Goal: Transaction & Acquisition: Book appointment/travel/reservation

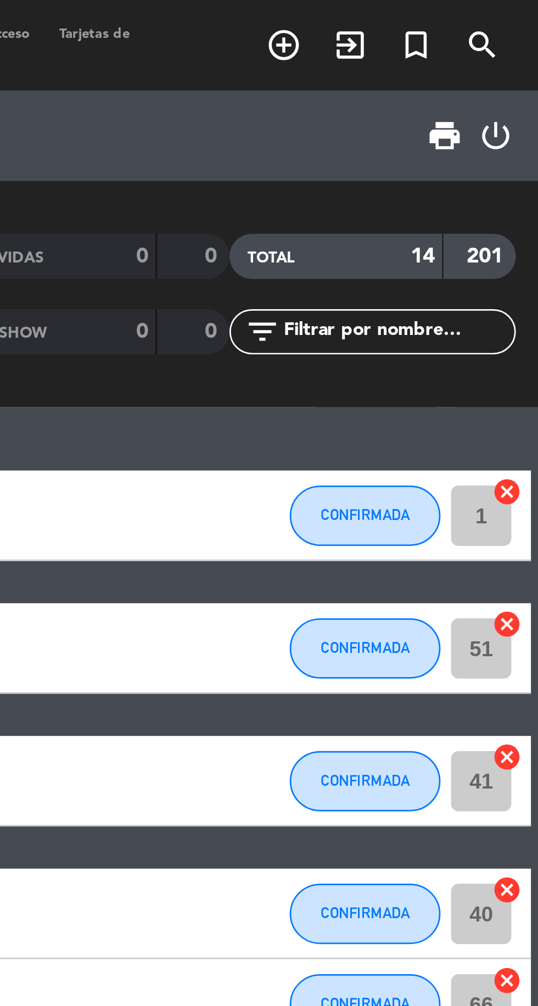
click at [489, 14] on icon "turned_in_not" at bounding box center [493, 16] width 13 height 13
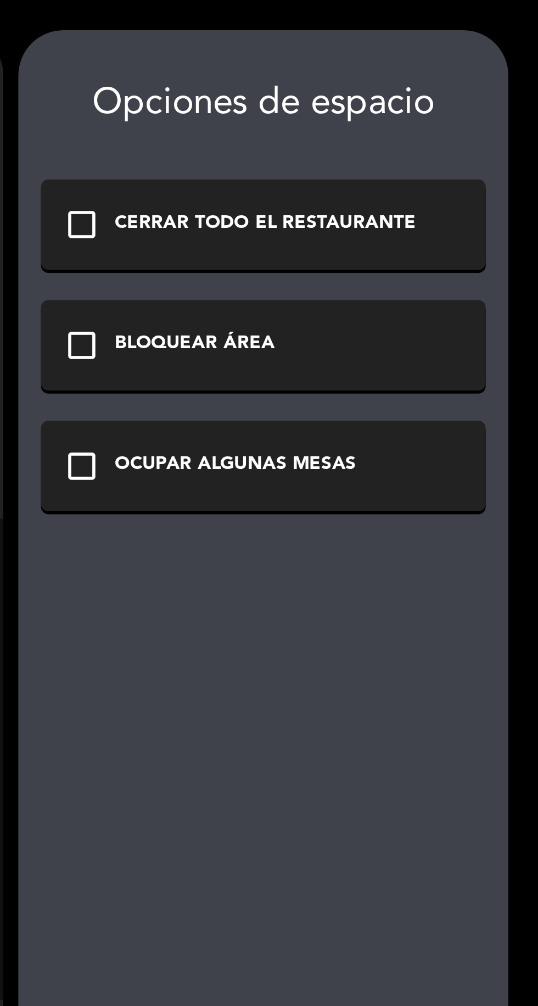
click at [432, 168] on div "OCUPAR ALGUNAS MESAS" at bounding box center [428, 169] width 88 height 11
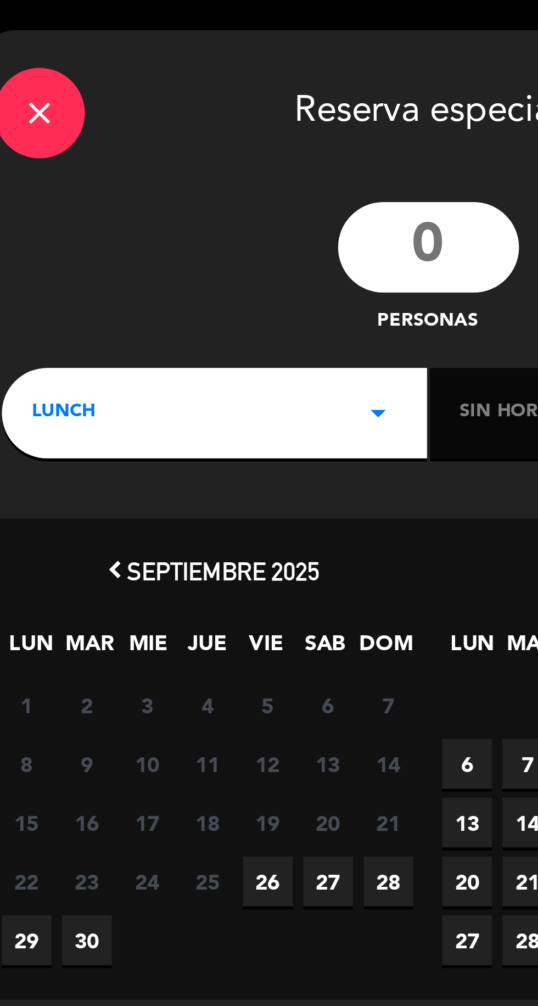
click at [178, 91] on input "number" at bounding box center [177, 90] width 66 height 33
type input "2"
click at [156, 155] on icon "arrow_drop_down" at bounding box center [159, 150] width 13 height 13
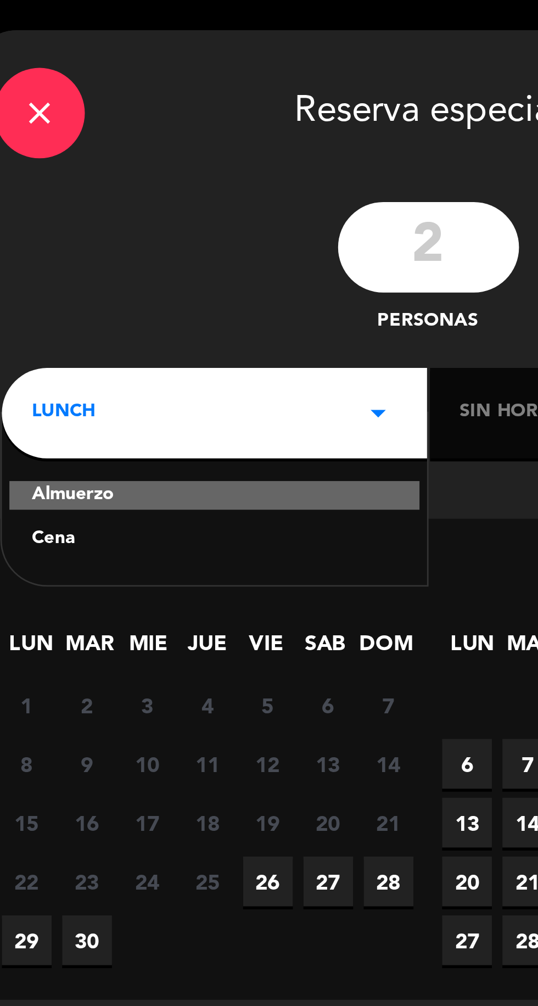
click at [74, 200] on div "Cena" at bounding box center [99, 196] width 133 height 11
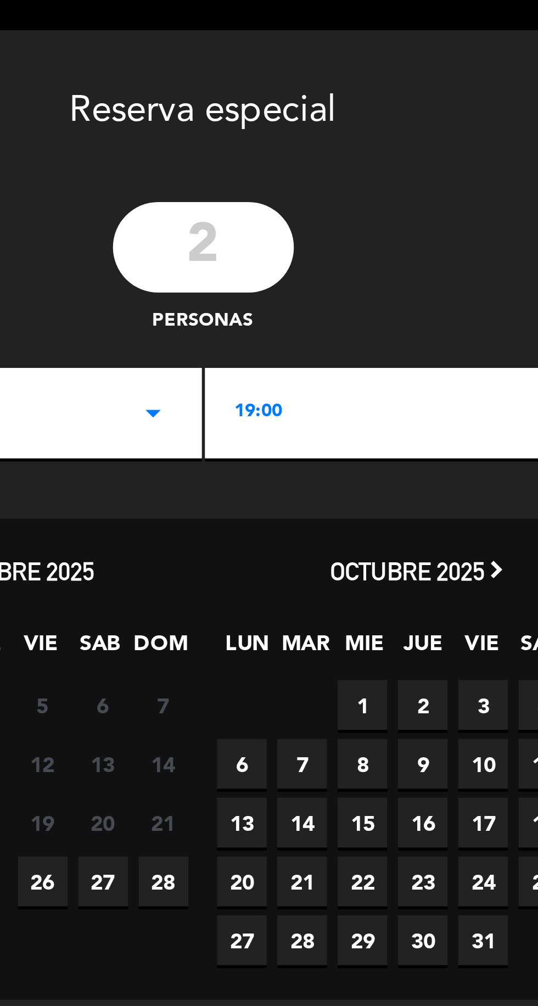
click at [256, 148] on div "19:00 arrow_drop_down" at bounding box center [255, 150] width 155 height 33
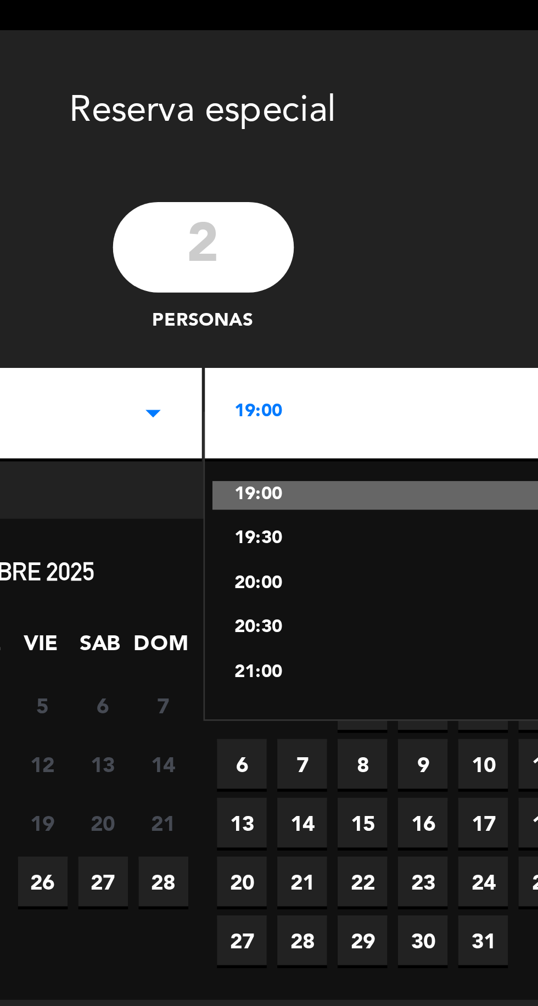
click at [215, 245] on div "21:00" at bounding box center [255, 245] width 133 height 11
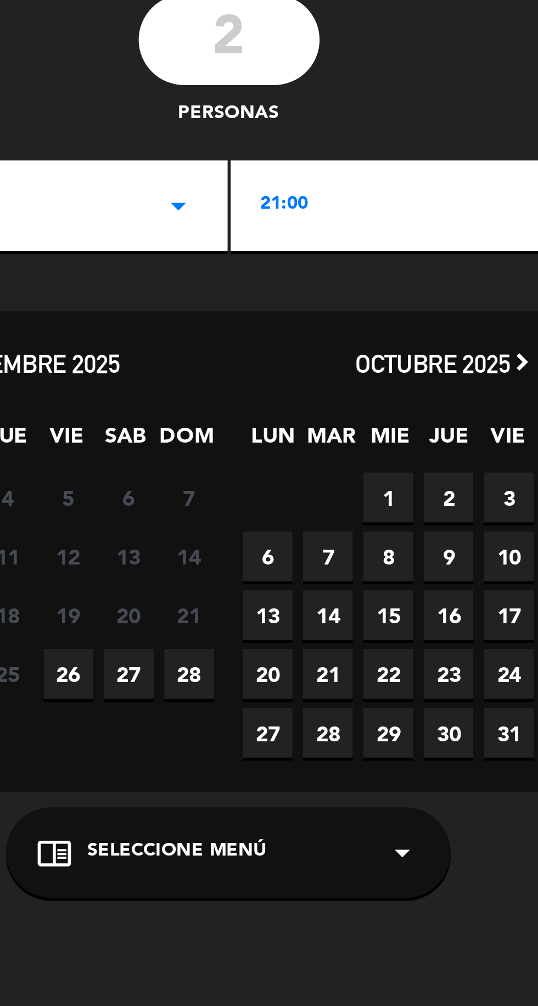
click at [121, 323] on span "26" at bounding box center [119, 321] width 18 height 18
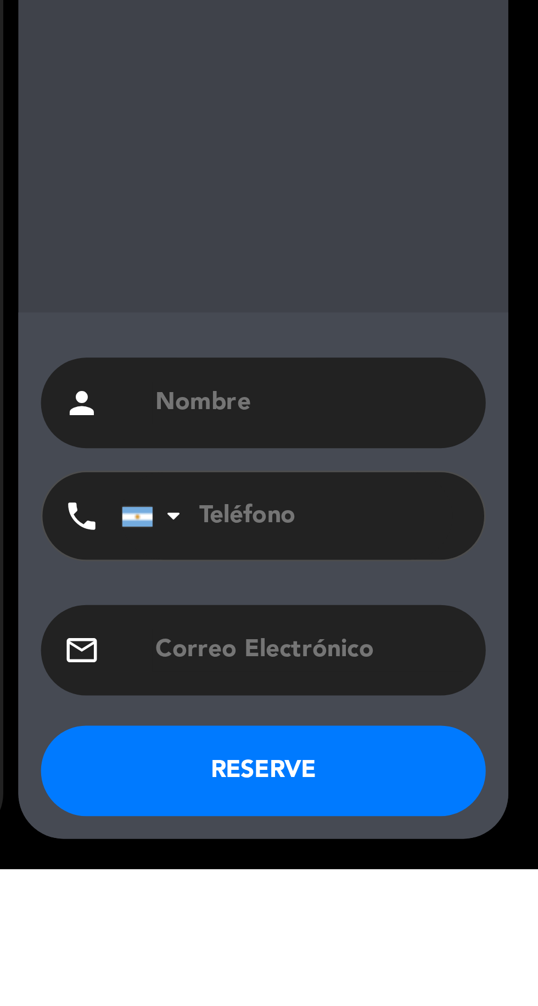
click at [469, 844] on input "text" at bounding box center [454, 836] width 113 height 15
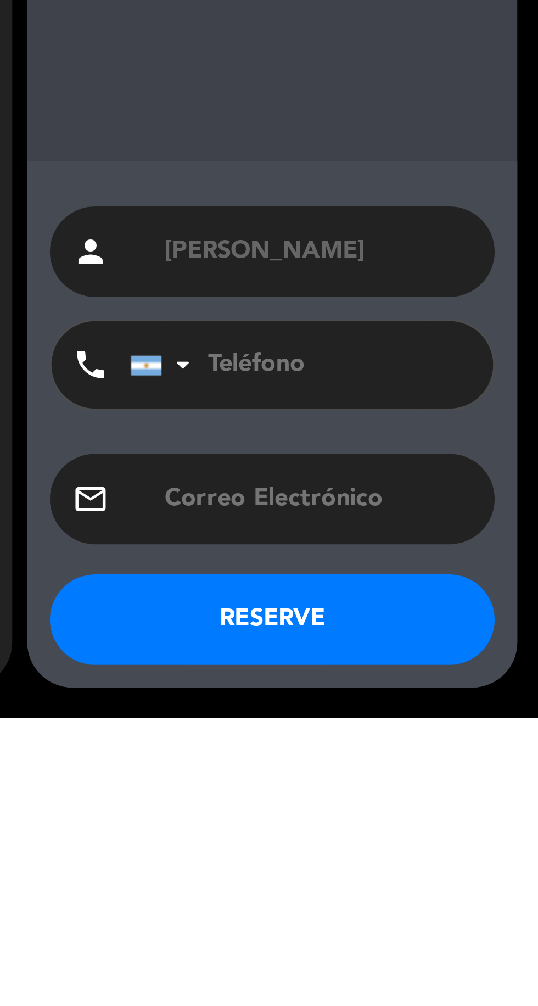
click at [463, 841] on input "[PERSON_NAME]" at bounding box center [454, 836] width 113 height 15
click at [439, 873] on input "tel" at bounding box center [446, 877] width 121 height 32
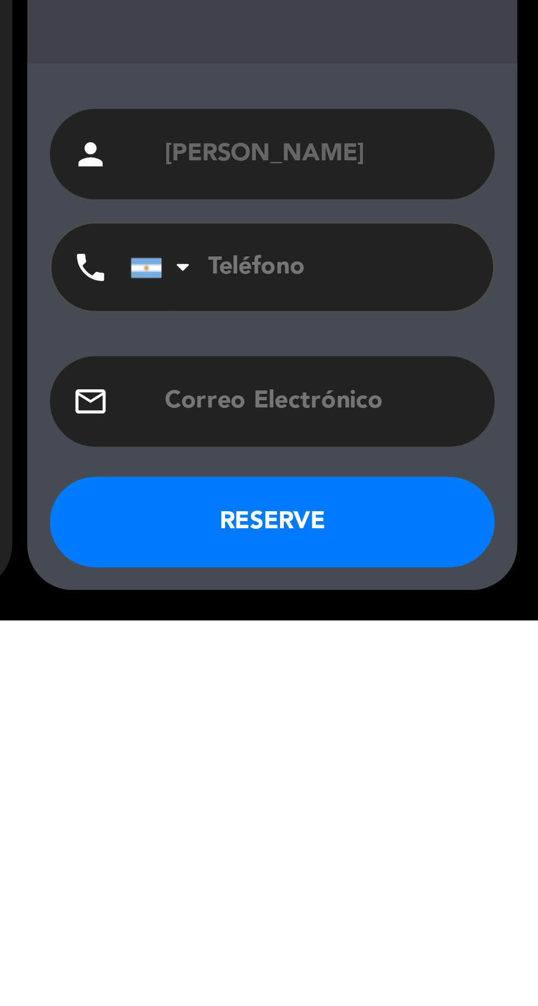
click at [490, 836] on input "[PERSON_NAME]" at bounding box center [454, 836] width 113 height 15
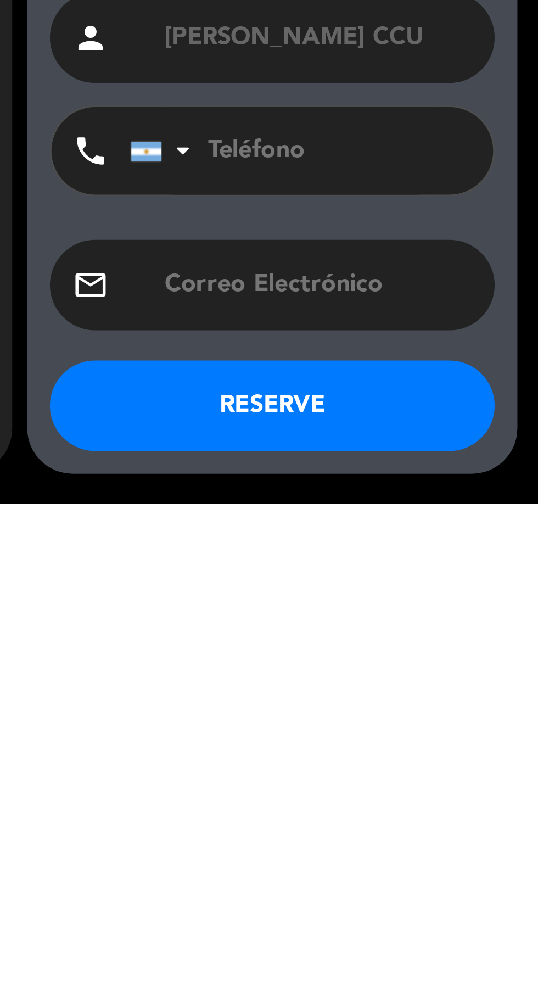
type input "[PERSON_NAME] CCU"
click at [421, 967] on button "RESERVE" at bounding box center [438, 970] width 162 height 33
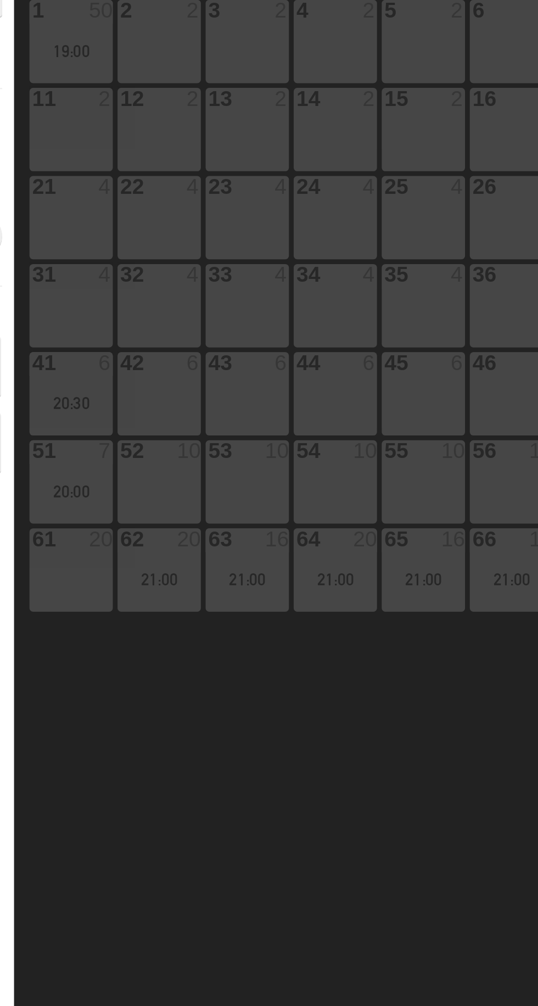
click at [243, 307] on div "43 6" at bounding box center [245, 306] width 38 height 38
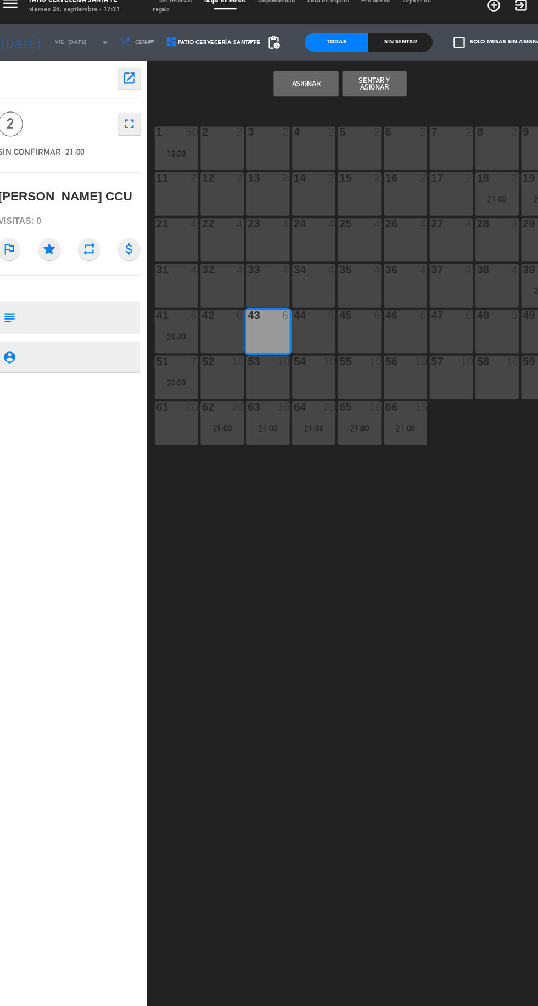
click at [279, 89] on button "Asignar" at bounding box center [278, 86] width 57 height 22
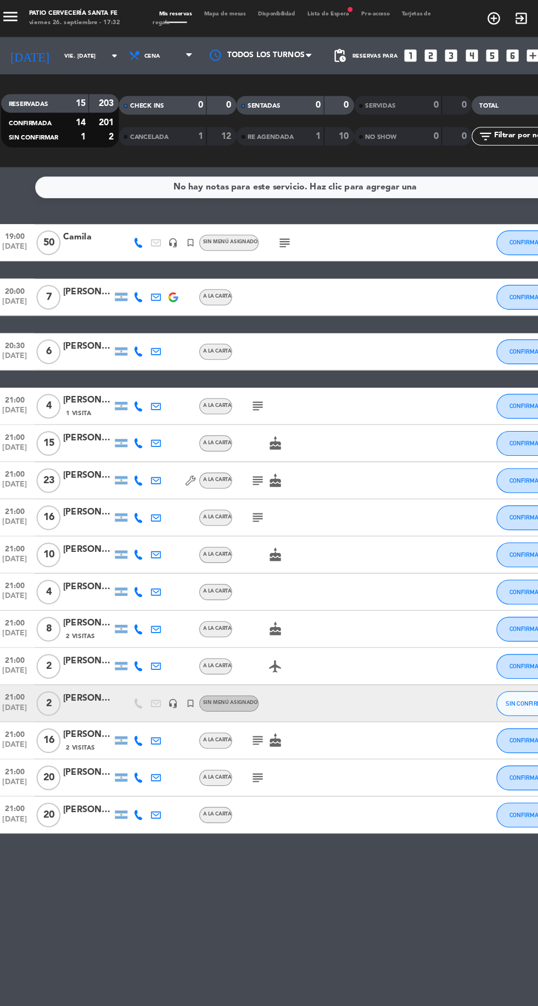
click at [92, 614] on div "[PERSON_NAME] CCU" at bounding box center [85, 619] width 44 height 13
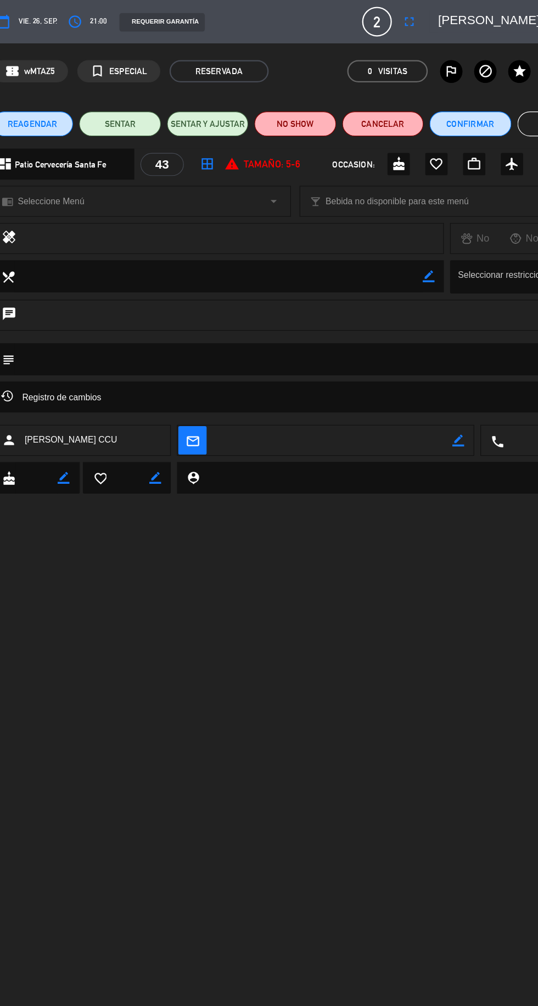
click at [428, 321] on textarea at bounding box center [269, 318] width 499 height 28
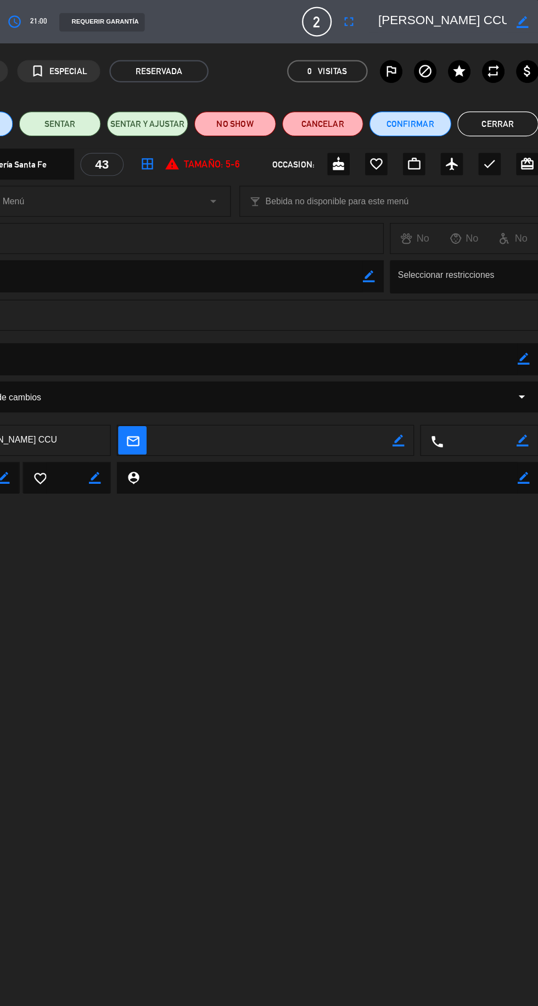
click at [507, 319] on textarea at bounding box center [269, 318] width 499 height 28
click at [524, 317] on icon "border_color" at bounding box center [524, 318] width 10 height 10
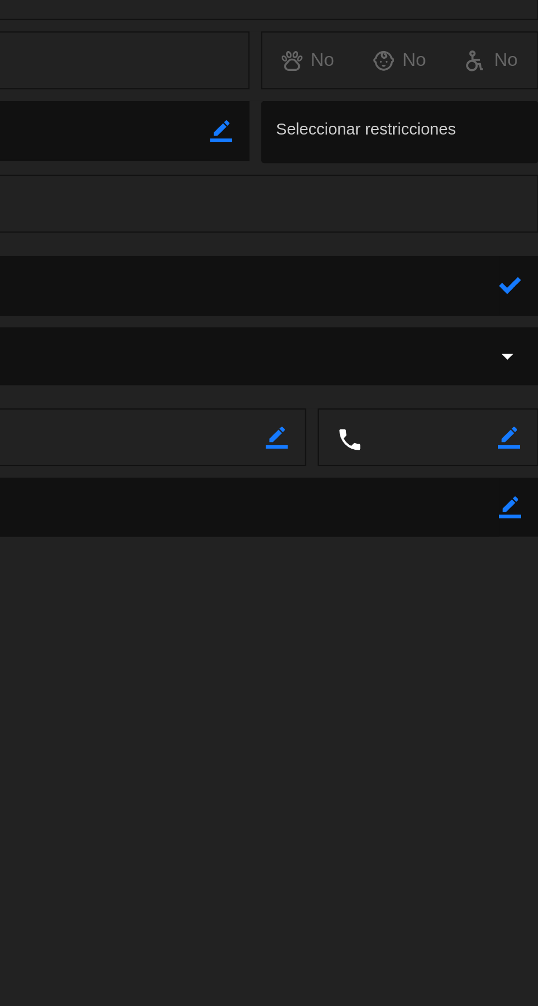
click at [523, 318] on icon at bounding box center [524, 318] width 10 height 10
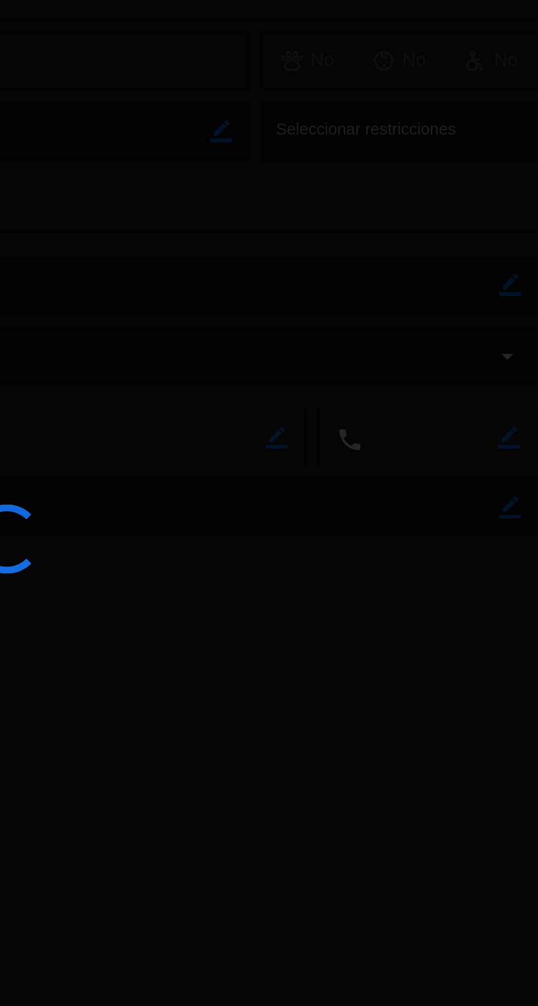
type textarea "Cierra a cta CCU, invita [PERSON_NAME]"
